Goal: Task Accomplishment & Management: Manage account settings

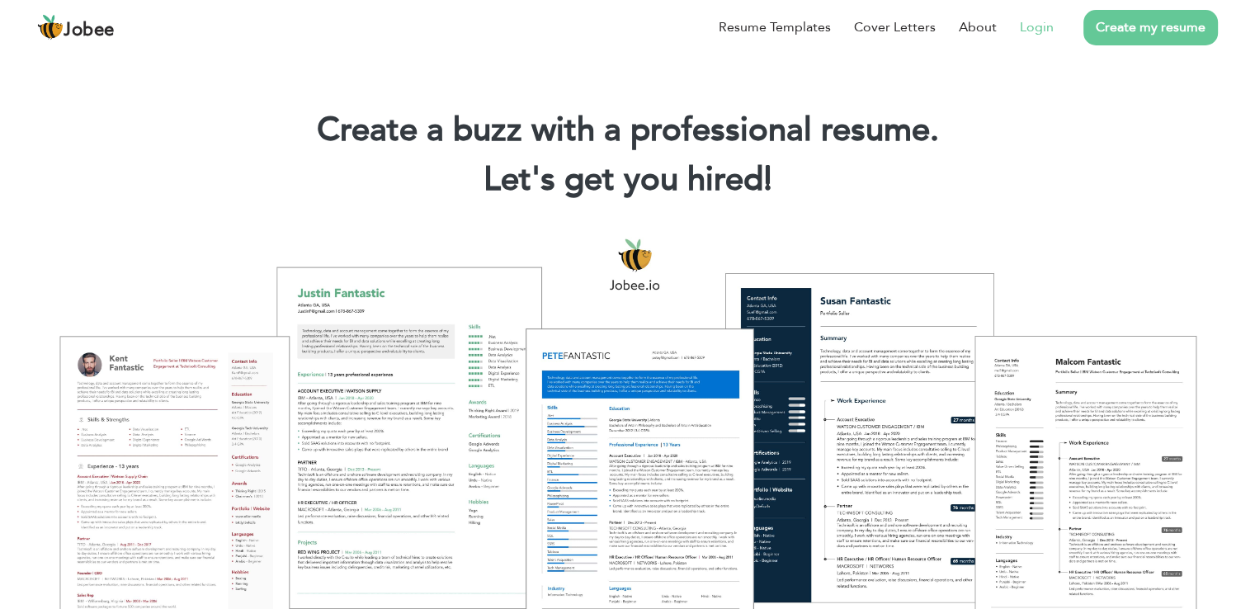
click at [1038, 29] on link "Login" at bounding box center [1037, 27] width 34 height 20
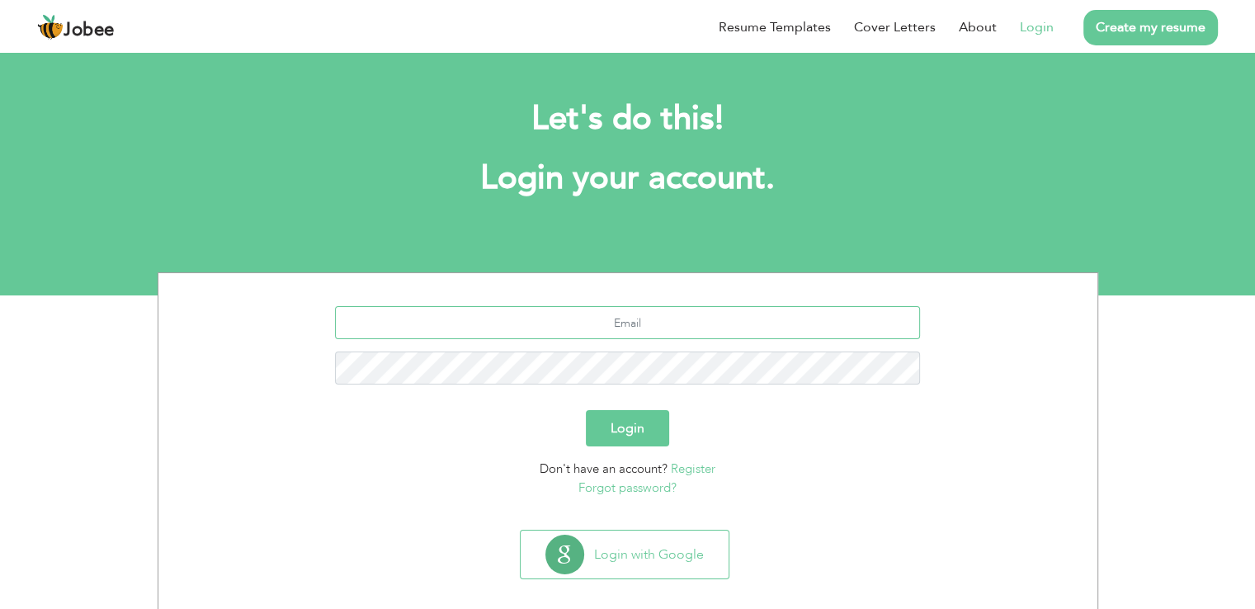
click at [640, 319] on input "text" at bounding box center [627, 322] width 585 height 33
type input "[EMAIL_ADDRESS][DOMAIN_NAME]"
click at [636, 422] on button "Login" at bounding box center [627, 428] width 83 height 36
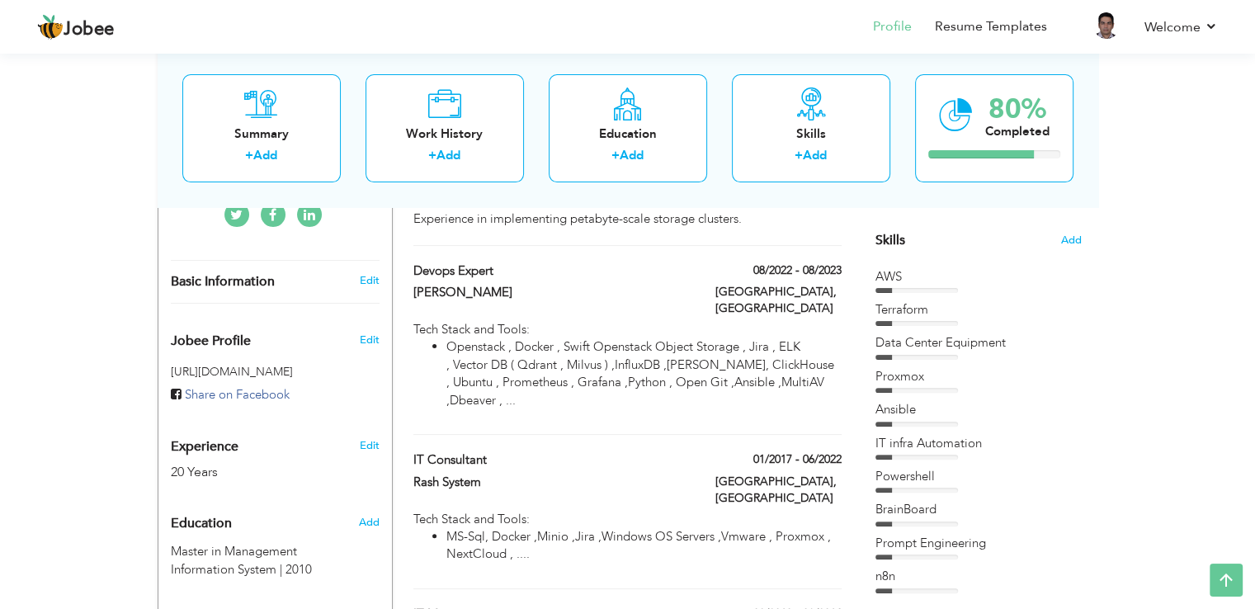
scroll to position [413, 0]
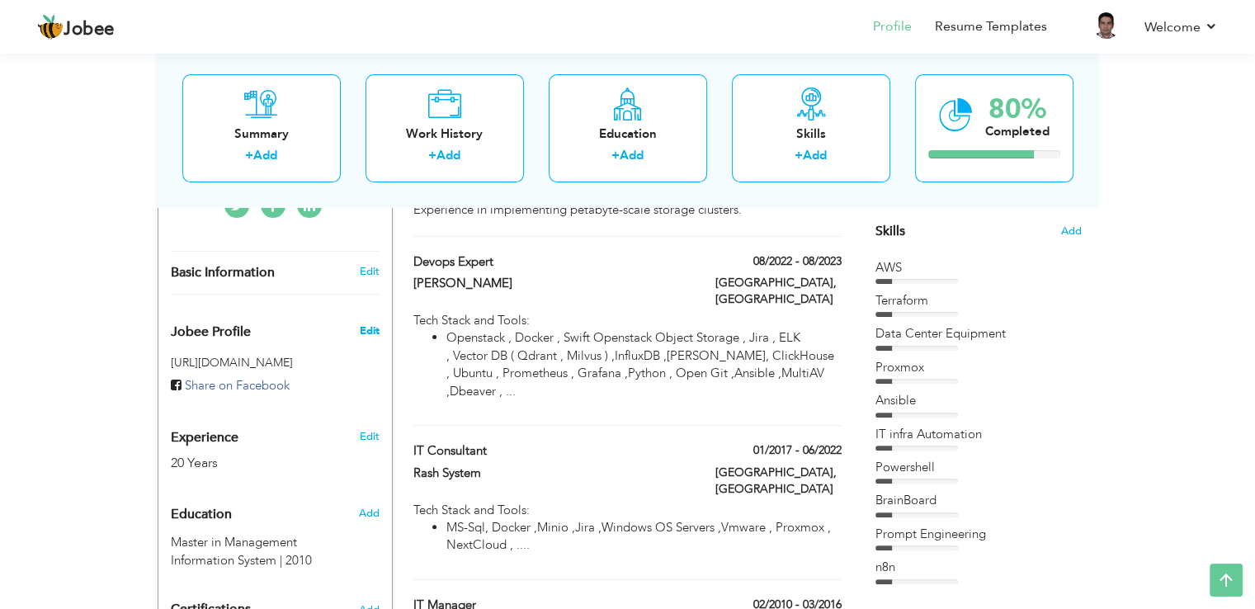
click at [366, 324] on span "Edit" at bounding box center [369, 331] width 20 height 15
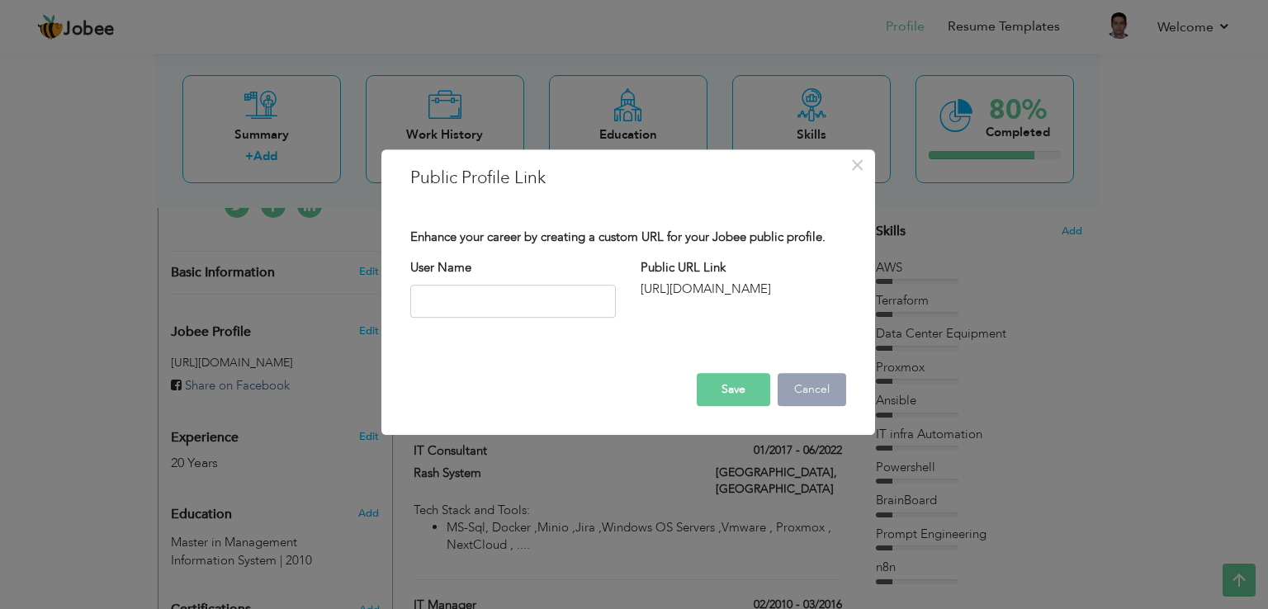
click at [802, 384] on button "Cancel" at bounding box center [811, 389] width 69 height 33
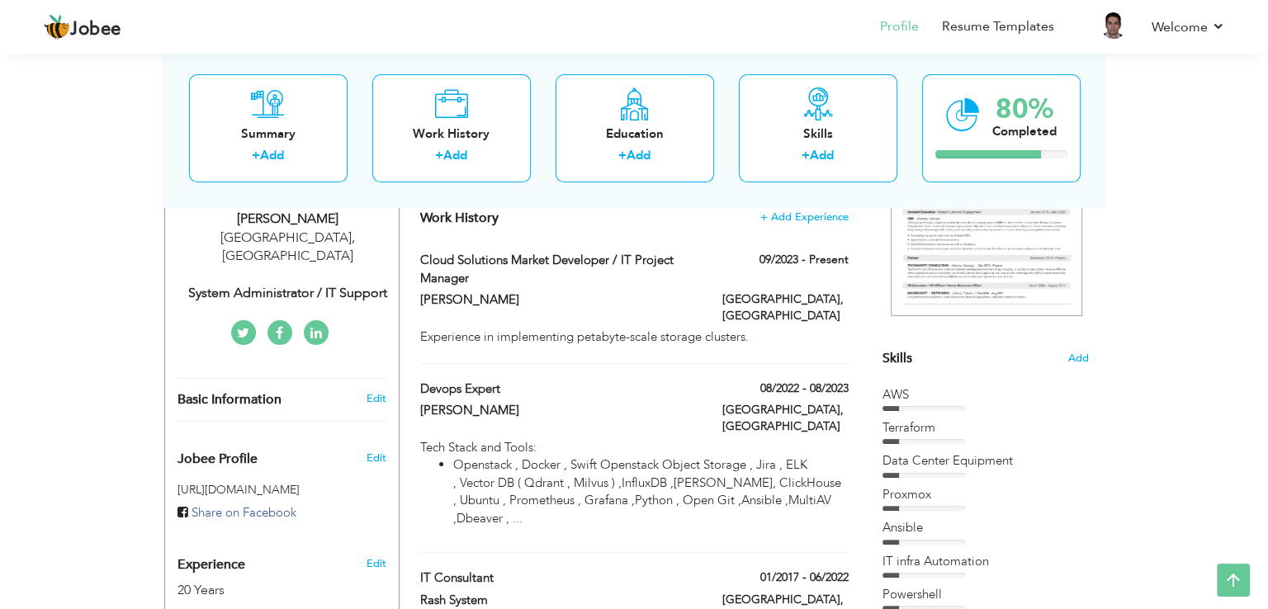
scroll to position [248, 0]
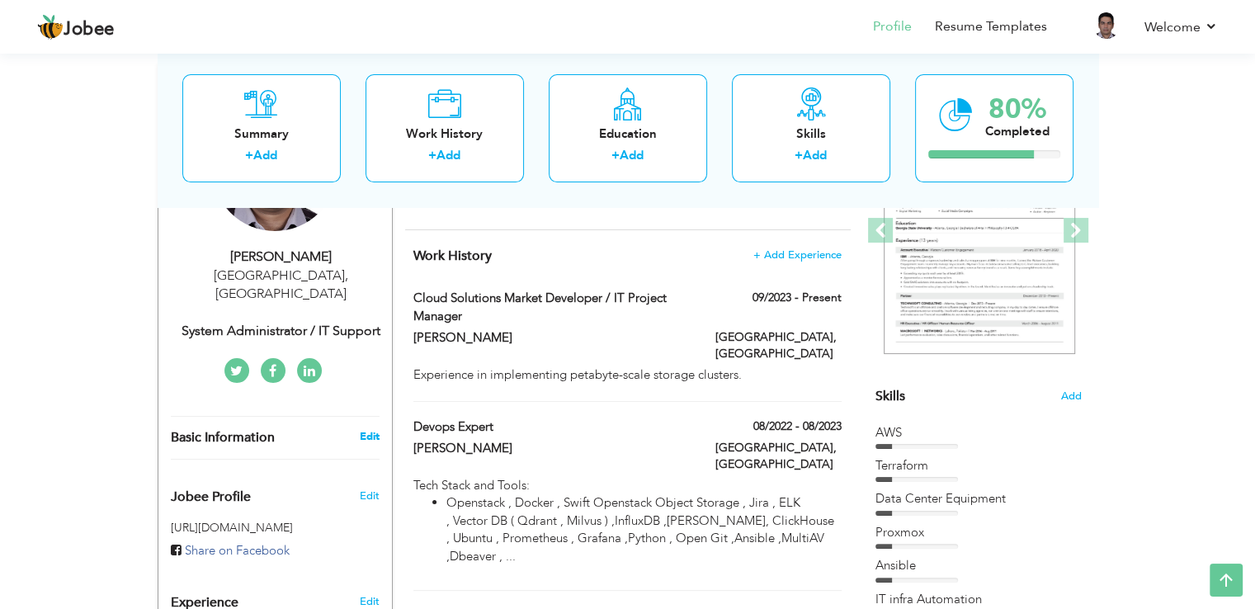
click at [370, 429] on link "Edit" at bounding box center [369, 436] width 20 height 15
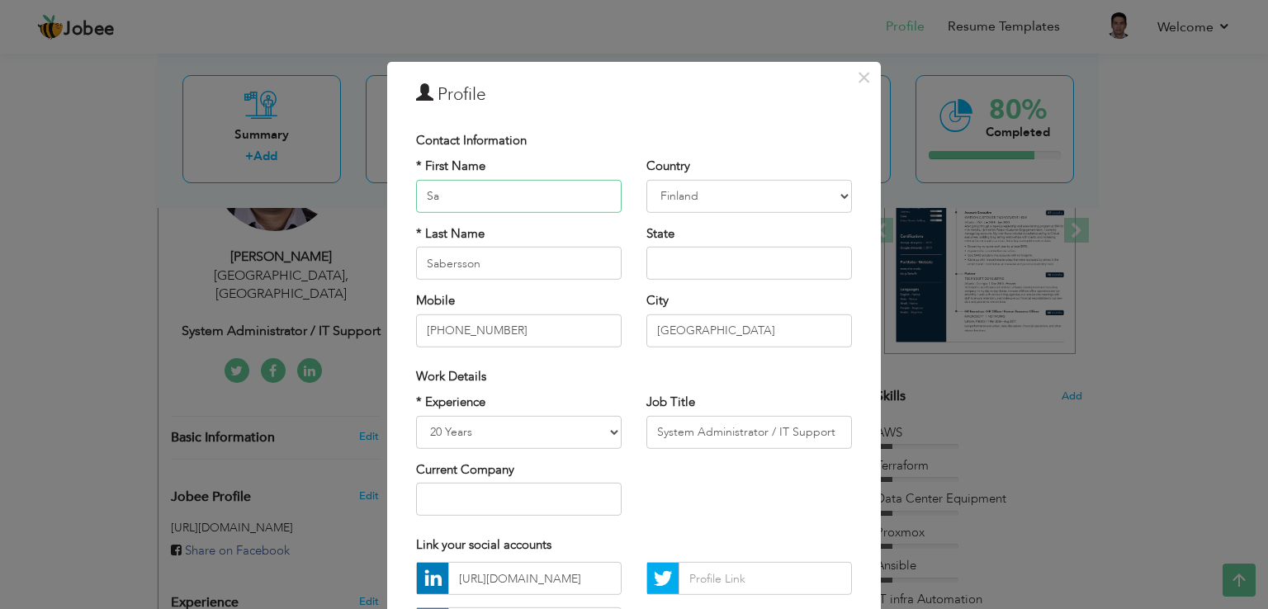
type input "Saeed"
type input "Saberi"
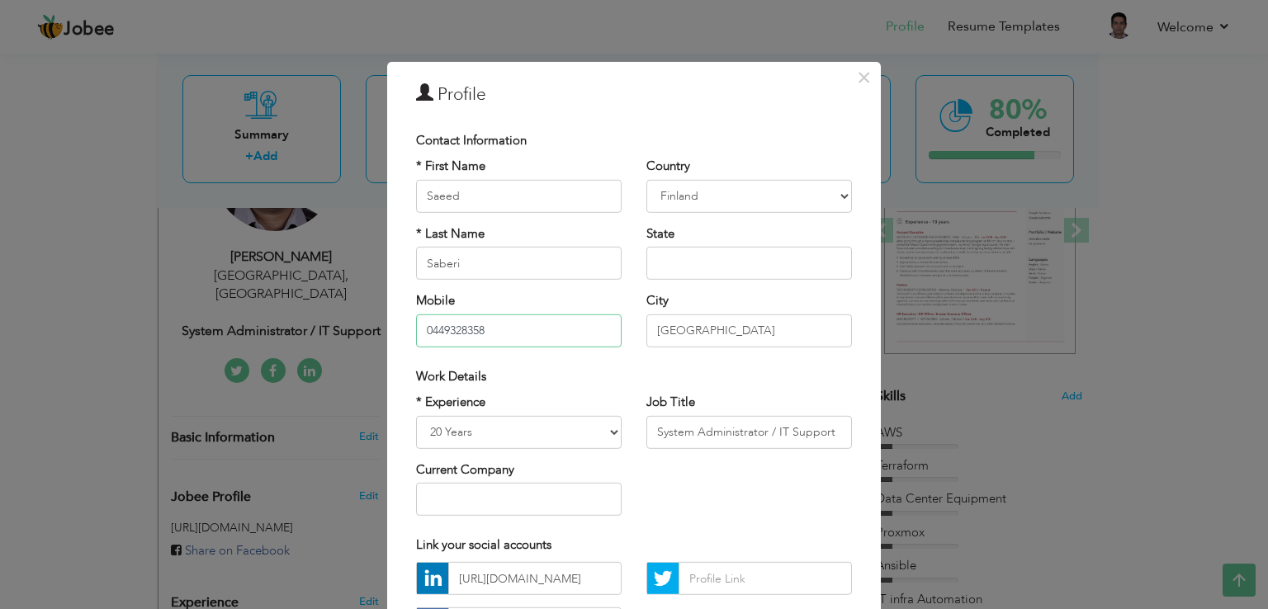
click at [510, 328] on input "0449328358" at bounding box center [519, 330] width 206 height 33
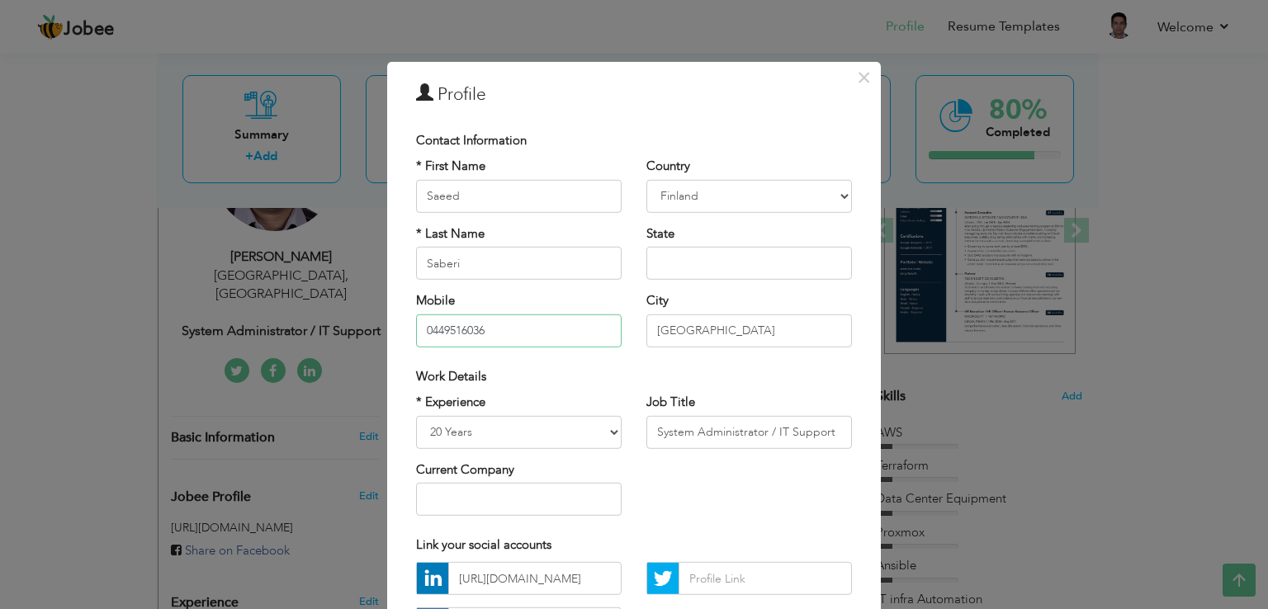
type input "0449516036"
click at [732, 509] on div "* Experience Entry Level Less than 1 Year 1 Year 2 Years 3 Years 4 Years 5 Year…" at bounding box center [634, 461] width 461 height 135
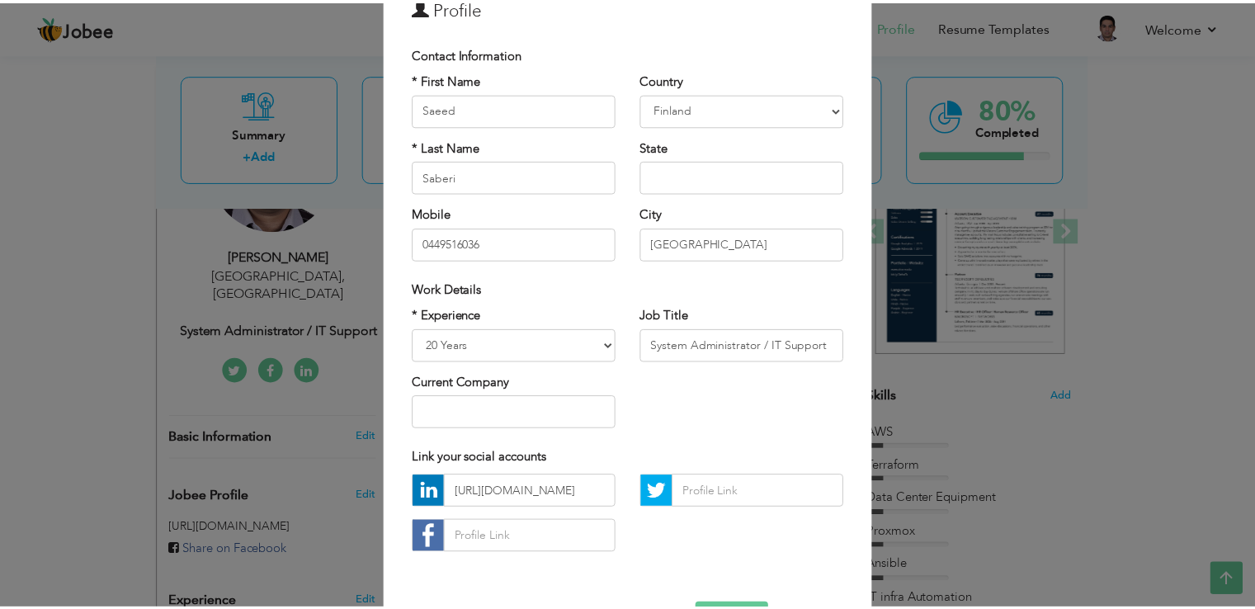
scroll to position [144, 0]
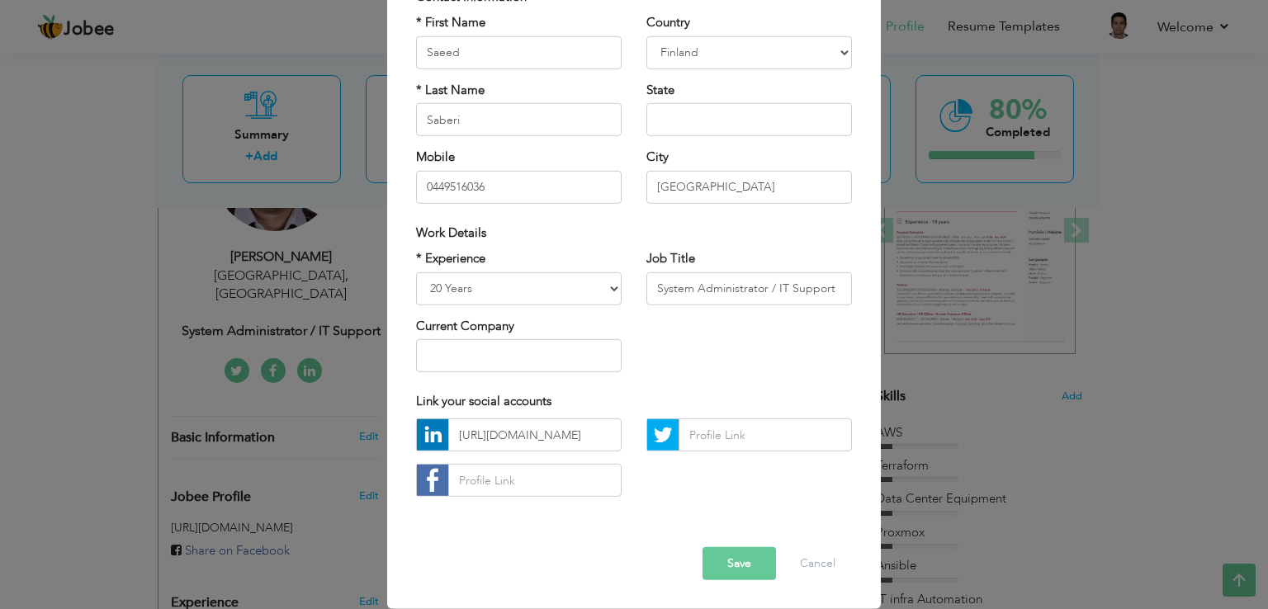
click at [733, 562] on button "Save" at bounding box center [738, 563] width 73 height 33
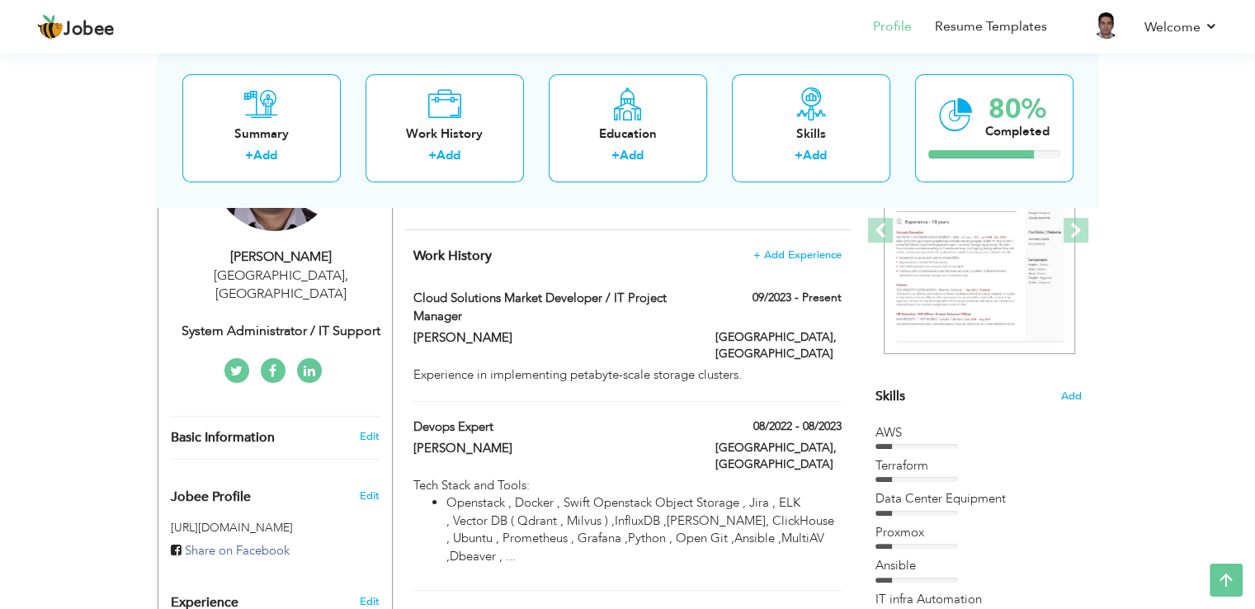
scroll to position [0, 0]
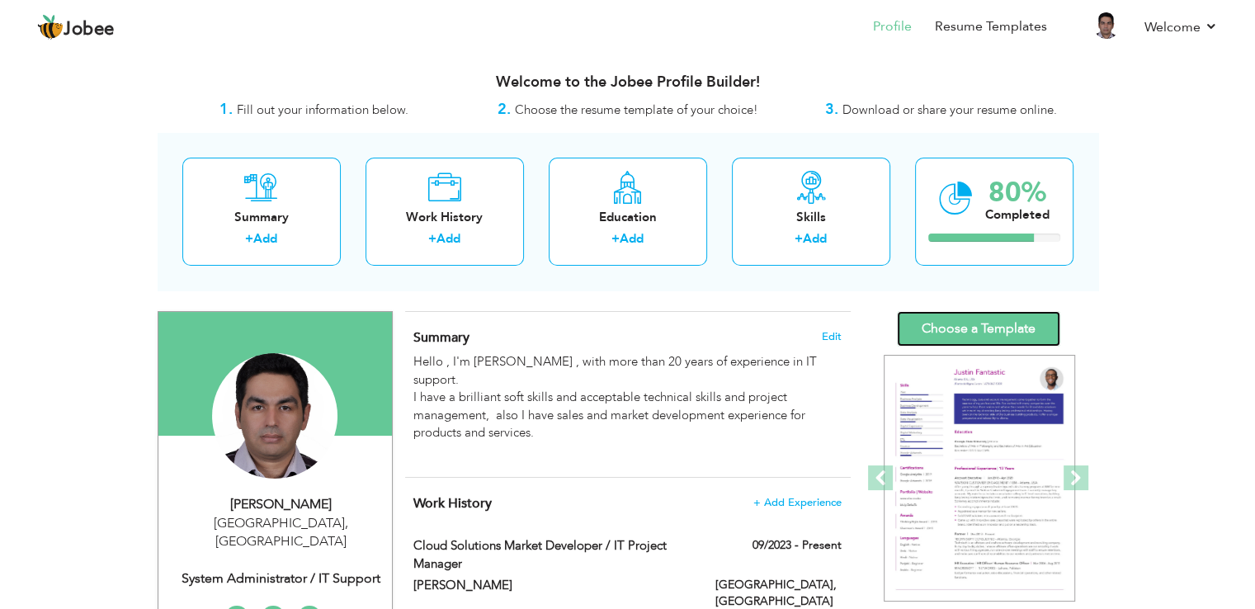
click at [973, 331] on link "Choose a Template" at bounding box center [978, 328] width 163 height 35
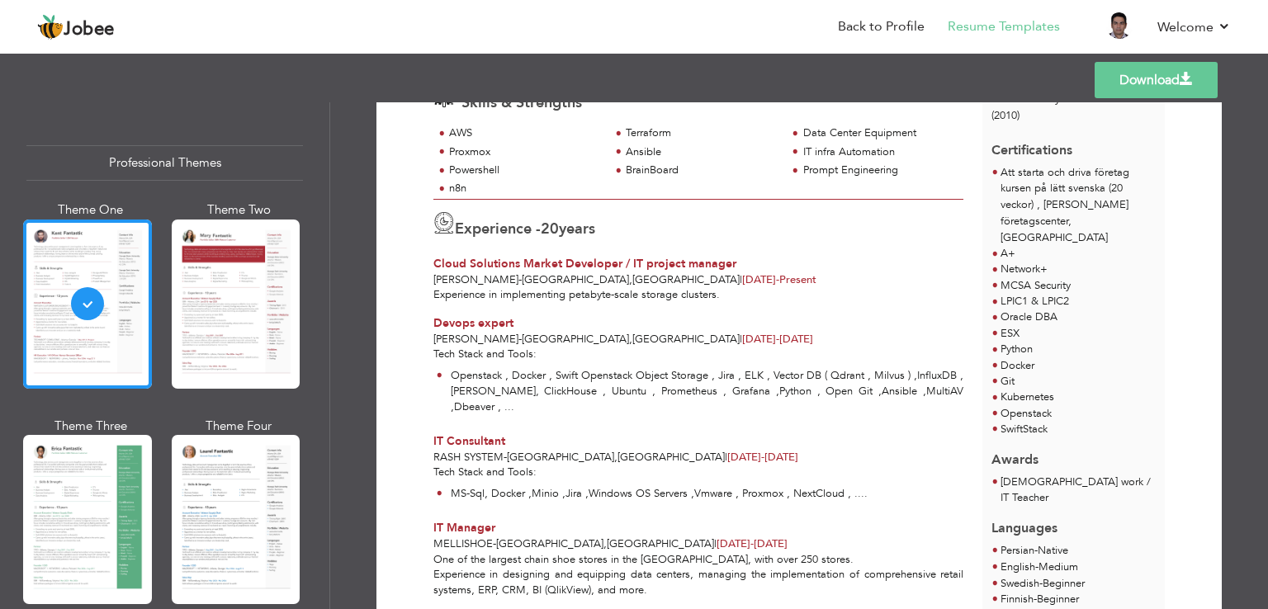
scroll to position [248, 0]
click at [1136, 77] on link "Download" at bounding box center [1155, 80] width 123 height 36
